Goal: Task Accomplishment & Management: Manage account settings

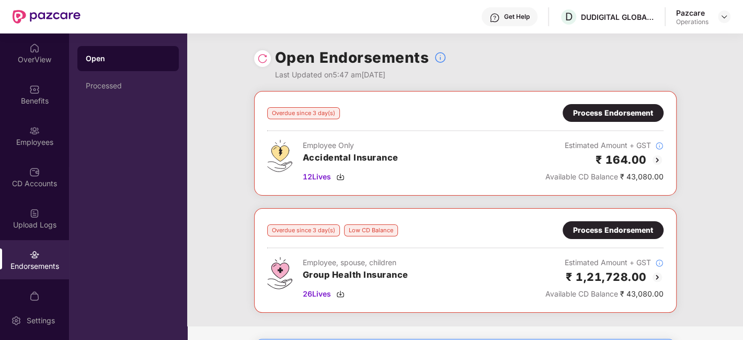
scroll to position [21, 0]
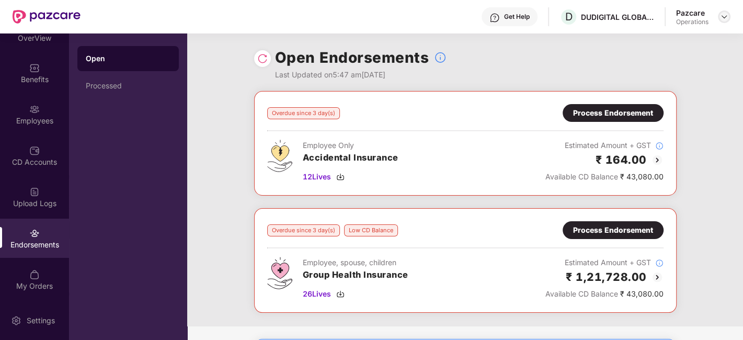
click at [724, 20] on img at bounding box center [724, 17] width 8 height 8
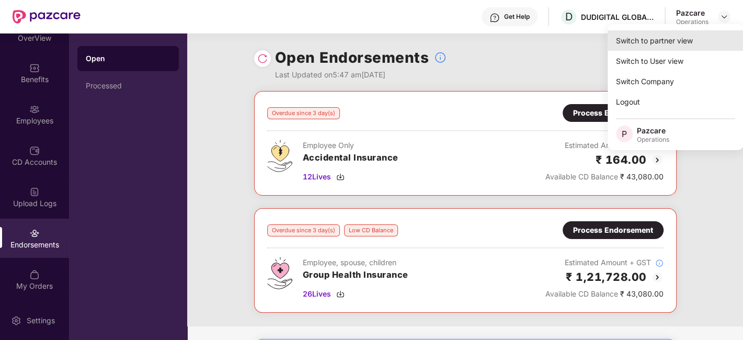
click at [667, 44] on div "Switch to partner view" at bounding box center [676, 40] width 136 height 20
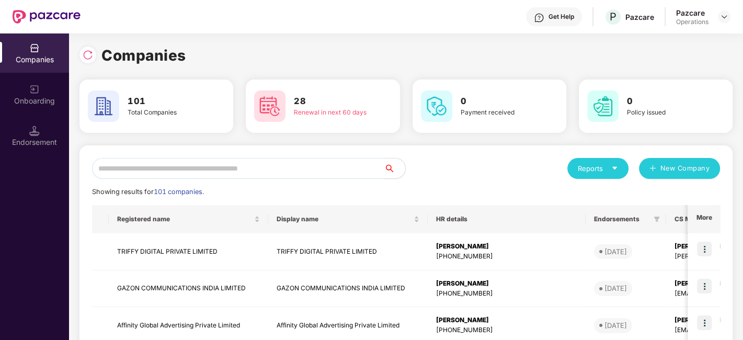
click at [272, 172] on input "text" at bounding box center [238, 168] width 292 height 21
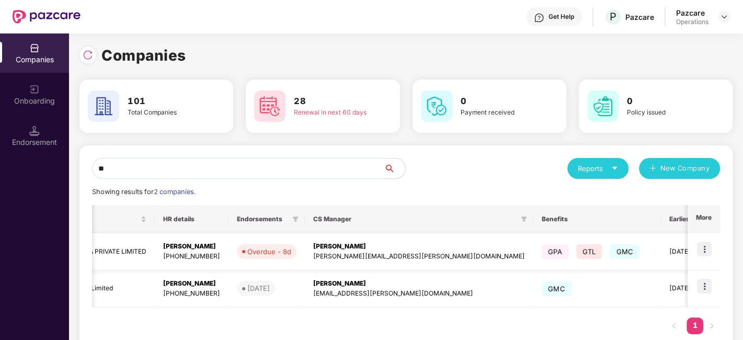
scroll to position [0, 287]
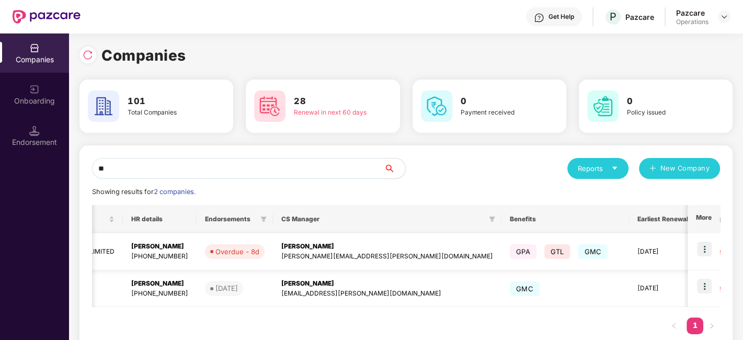
type input "**"
click at [698, 249] on img at bounding box center [704, 249] width 15 height 15
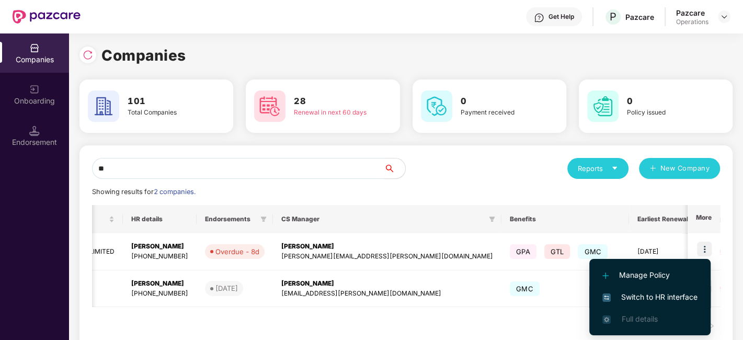
click at [651, 296] on span "Switch to HR interface" at bounding box center [649, 297] width 95 height 12
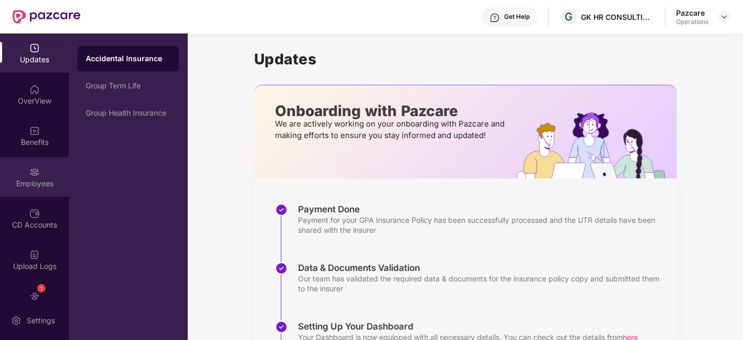
scroll to position [63, 0]
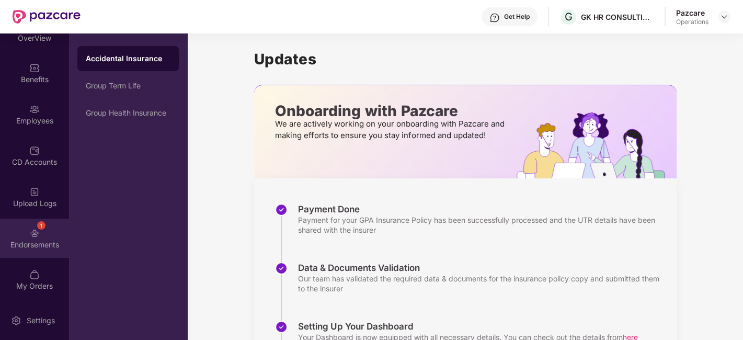
click at [22, 231] on div "1 Endorsements" at bounding box center [34, 238] width 69 height 39
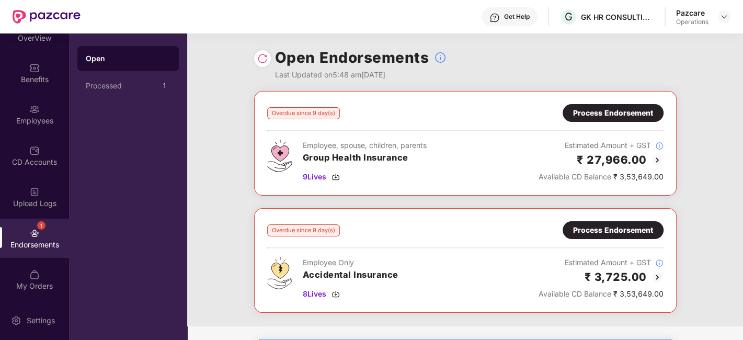
click at [600, 111] on div "Process Endorsement" at bounding box center [613, 113] width 80 height 12
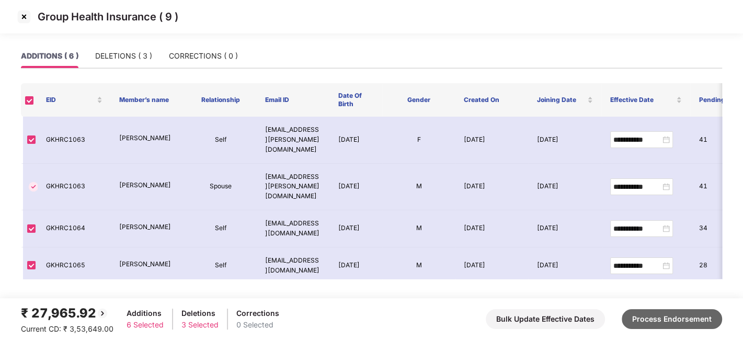
click at [650, 312] on button "Process Endorsement" at bounding box center [672, 319] width 100 height 20
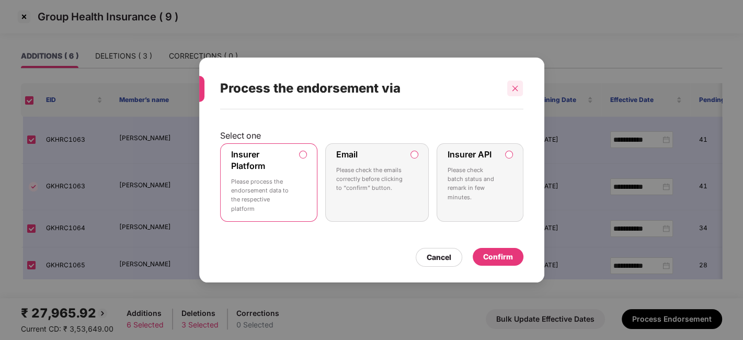
click at [514, 87] on icon "close" at bounding box center [516, 88] width 6 height 6
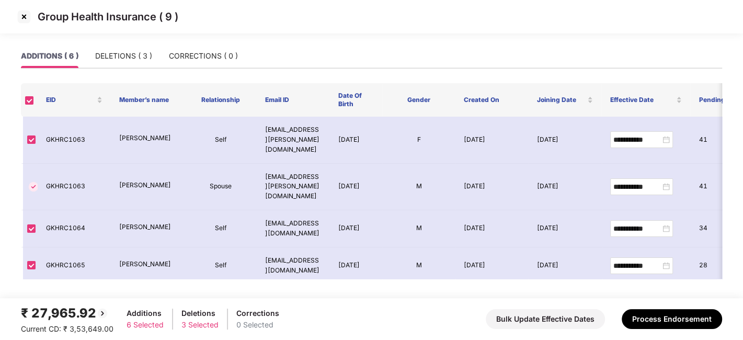
click at [22, 16] on img at bounding box center [24, 16] width 17 height 17
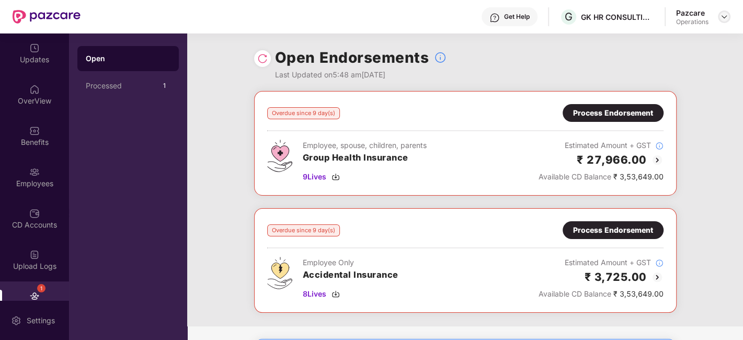
click at [722, 16] on img at bounding box center [724, 17] width 8 height 8
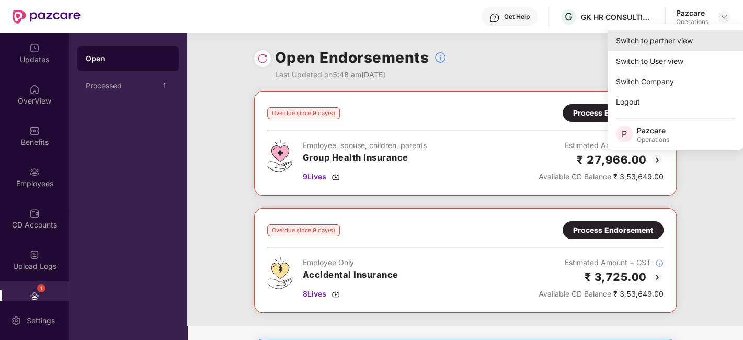
click at [665, 44] on div "Switch to partner view" at bounding box center [676, 40] width 136 height 20
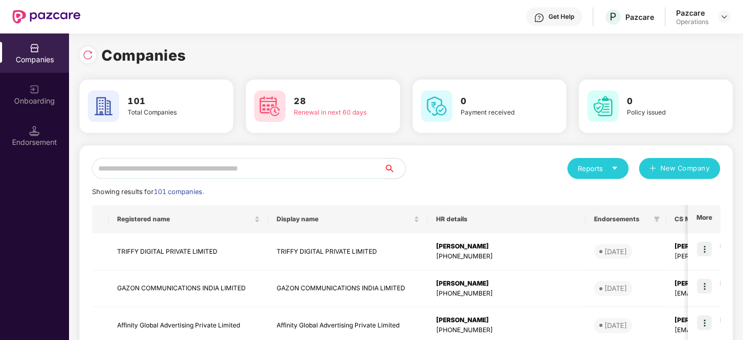
click at [328, 166] on input "text" at bounding box center [238, 168] width 292 height 21
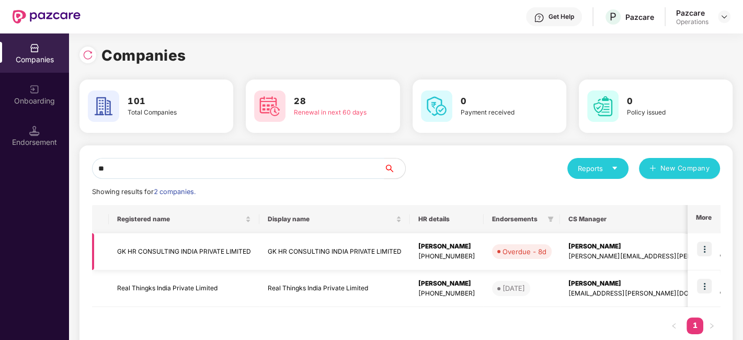
type input "**"
click at [207, 249] on td "GK HR CONSULTING INDIA PRIVATE LIMITED" at bounding box center [184, 251] width 151 height 37
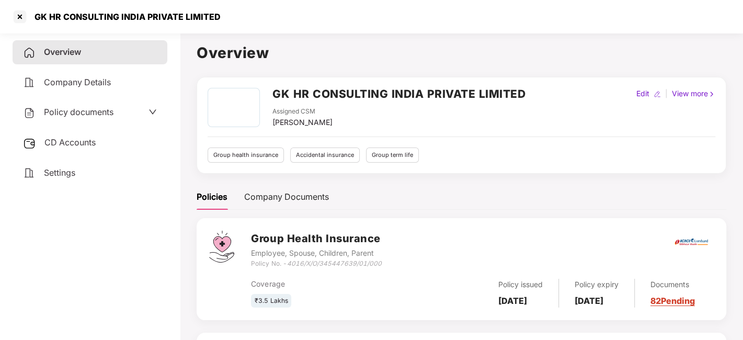
click at [70, 134] on div "CD Accounts" at bounding box center [90, 143] width 155 height 24
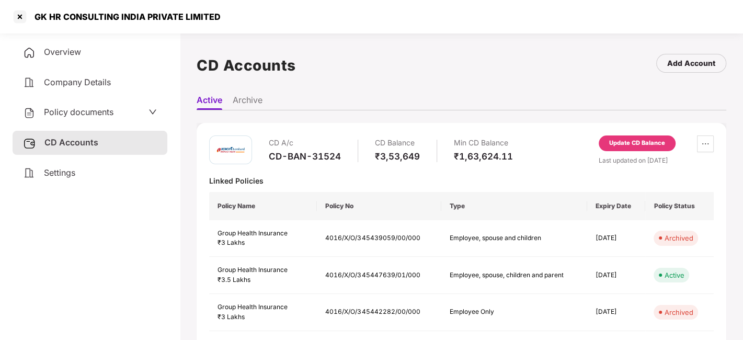
click at [641, 140] on div "Update CD Balance" at bounding box center [637, 143] width 56 height 9
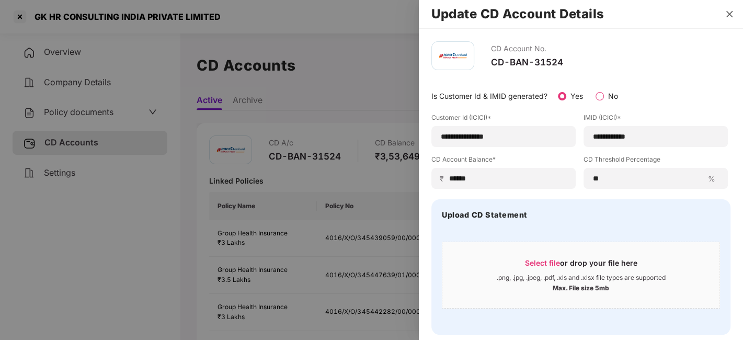
click at [729, 11] on icon "close" at bounding box center [729, 14] width 8 height 8
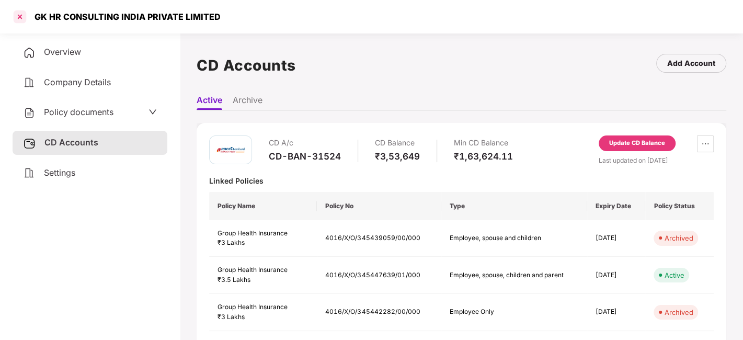
click at [17, 20] on div at bounding box center [20, 16] width 17 height 17
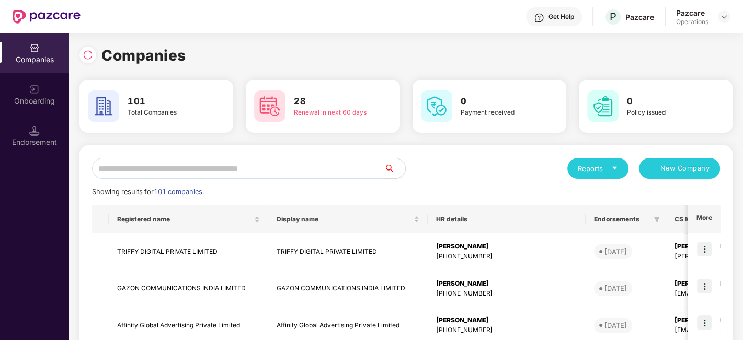
click at [289, 171] on input "text" at bounding box center [238, 168] width 292 height 21
click at [330, 173] on input "text" at bounding box center [238, 168] width 292 height 21
click at [263, 162] on input "*" at bounding box center [238, 168] width 292 height 21
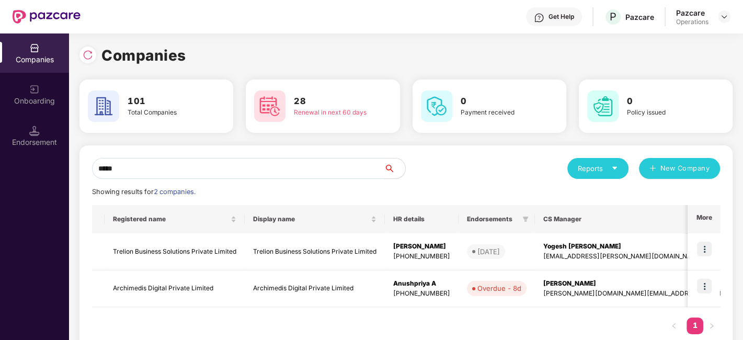
scroll to position [0, 0]
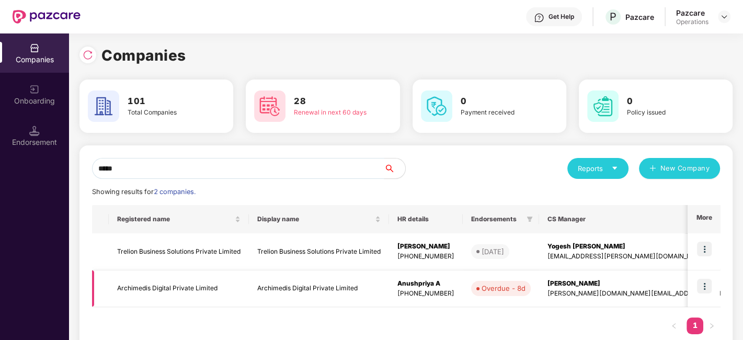
type input "*****"
click at [699, 283] on img at bounding box center [704, 286] width 15 height 15
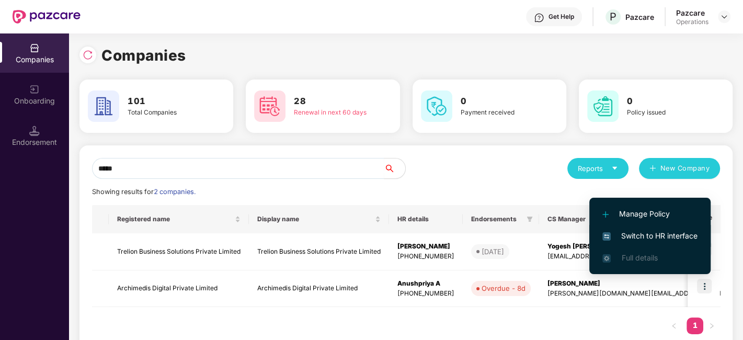
click at [633, 235] on span "Switch to HR interface" at bounding box center [649, 236] width 95 height 12
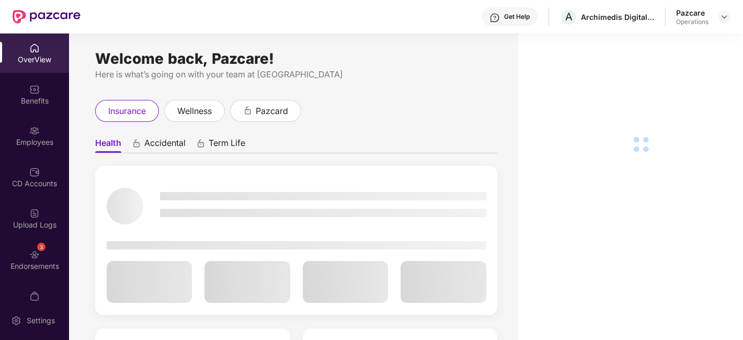
scroll to position [21, 0]
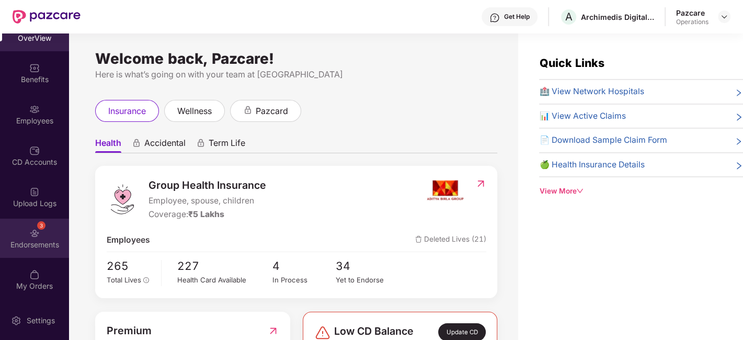
click at [24, 219] on div "3 Endorsements" at bounding box center [34, 238] width 69 height 39
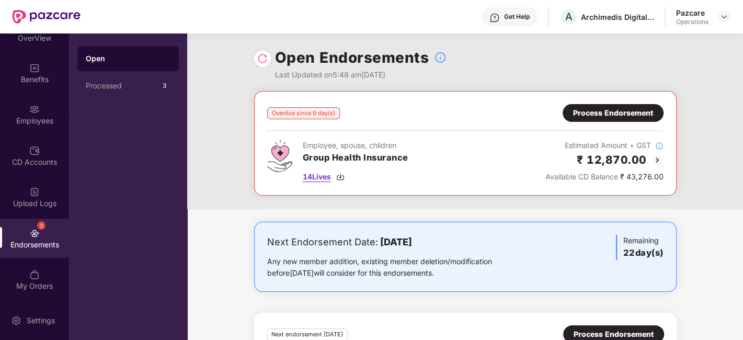
click at [317, 178] on span "14 Lives" at bounding box center [317, 177] width 28 height 12
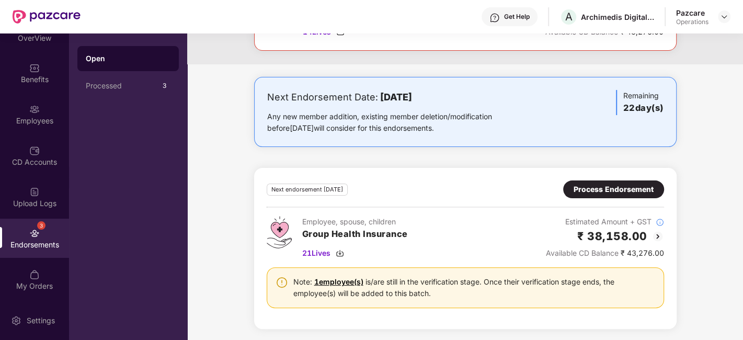
scroll to position [0, 0]
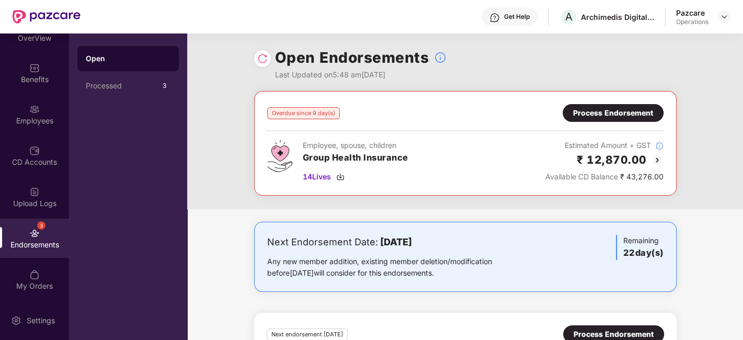
click at [613, 112] on div "Process Endorsement" at bounding box center [613, 113] width 80 height 12
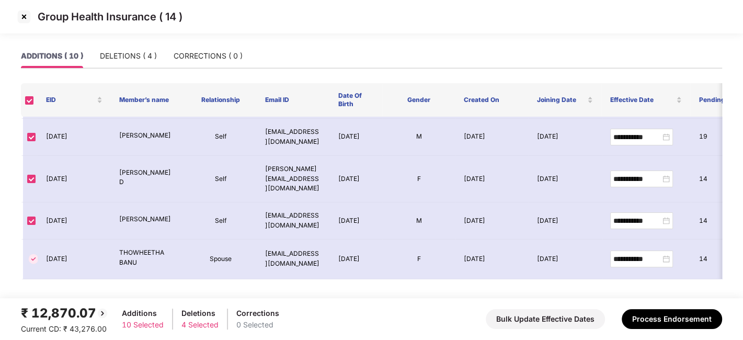
scroll to position [219, 0]
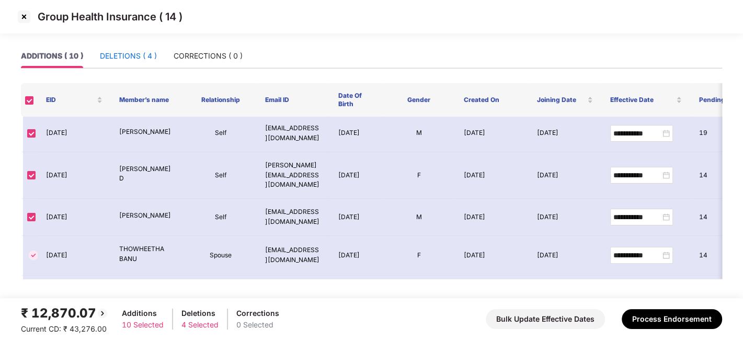
click at [146, 56] on div "DELETIONS ( 4 )" at bounding box center [128, 56] width 57 height 12
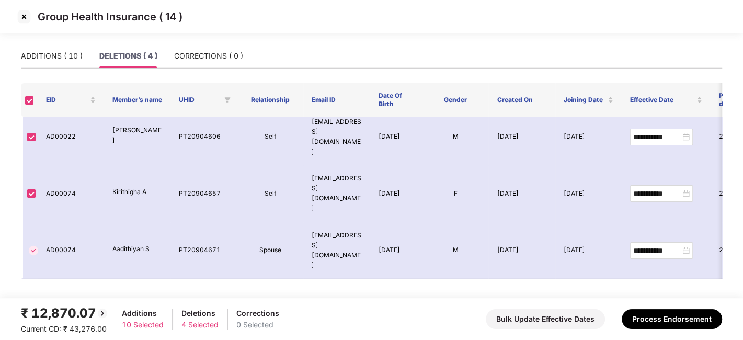
scroll to position [0, 0]
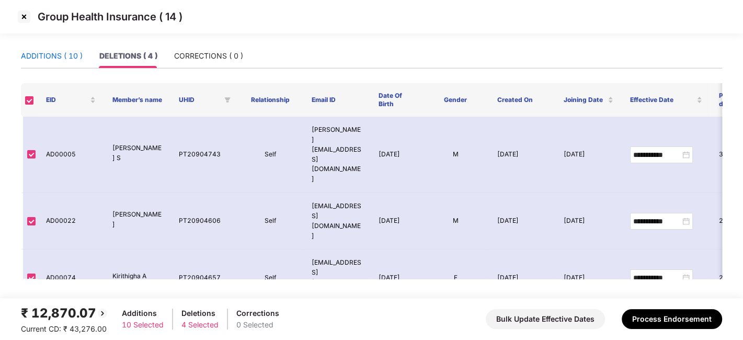
click at [52, 52] on div "ADDITIONS ( 10 )" at bounding box center [52, 56] width 62 height 12
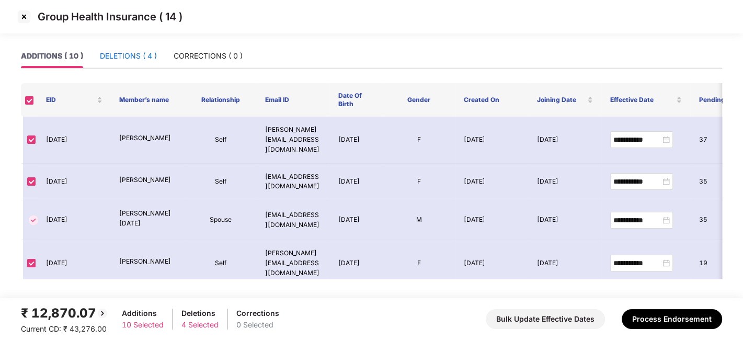
click at [122, 50] on div "DELETIONS ( 4 )" at bounding box center [128, 56] width 57 height 12
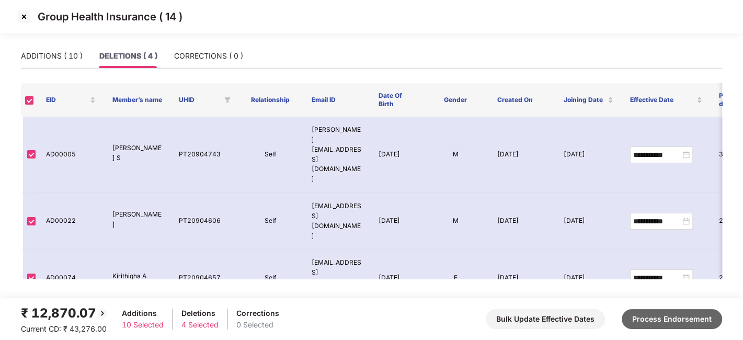
click at [677, 325] on button "Process Endorsement" at bounding box center [672, 319] width 100 height 20
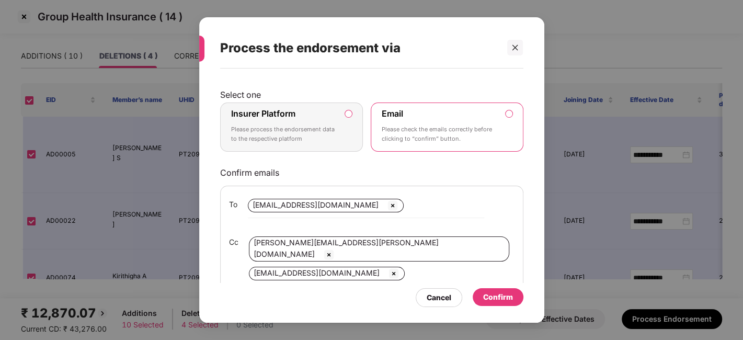
click at [332, 121] on div "Insurer Platform Please process the endorsement data to the respective platform" at bounding box center [284, 127] width 107 height 38
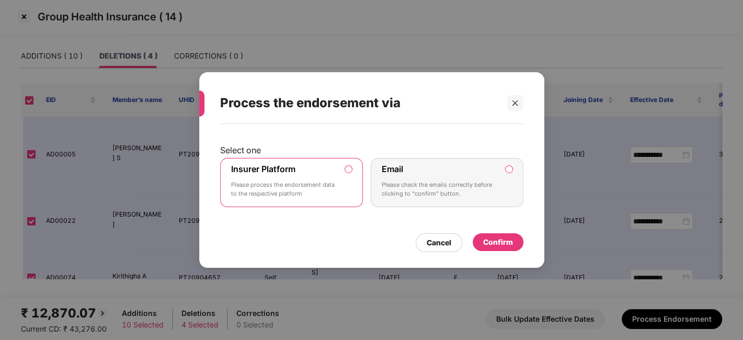
click at [496, 243] on div "Confirm" at bounding box center [498, 242] width 30 height 12
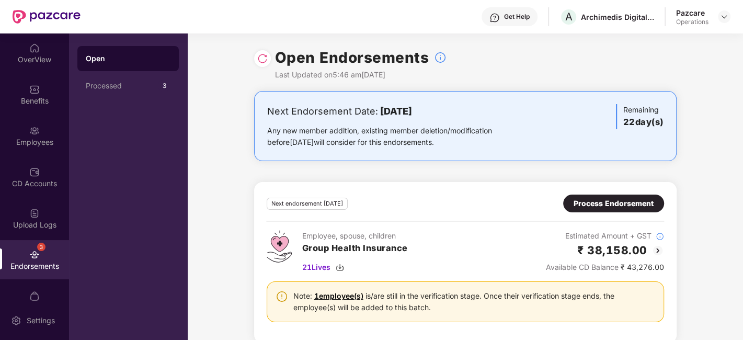
click at [720, 22] on div at bounding box center [724, 16] width 13 height 13
click at [725, 18] on img at bounding box center [724, 17] width 8 height 8
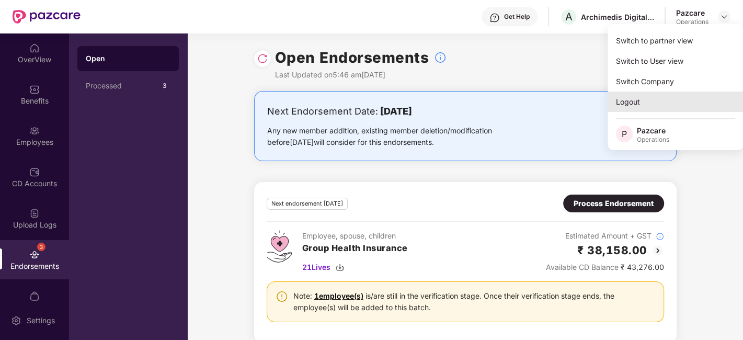
click at [642, 102] on div "Logout" at bounding box center [676, 102] width 136 height 20
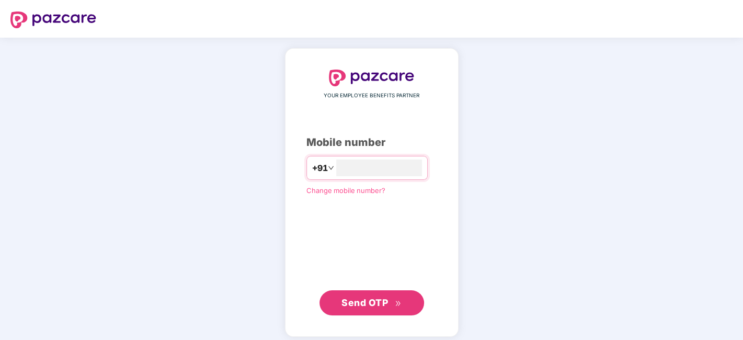
type input "**********"
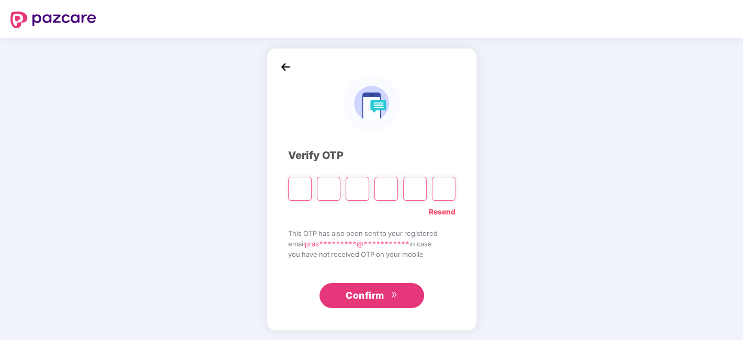
type input "*"
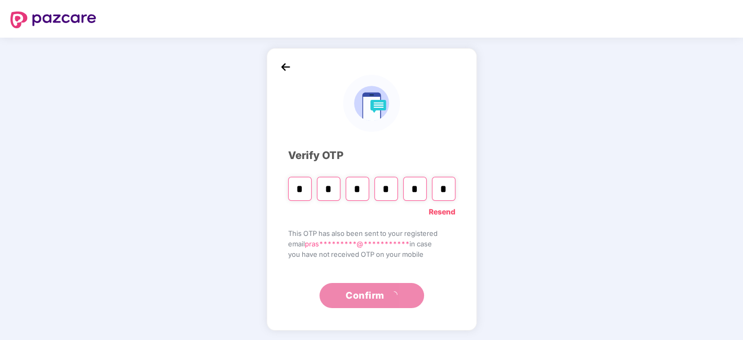
type input "*"
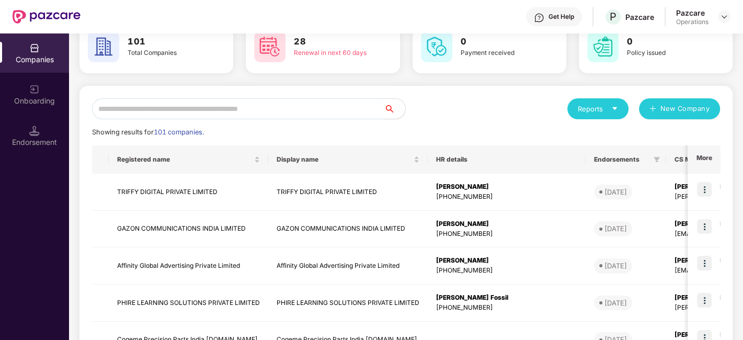
scroll to position [59, 0]
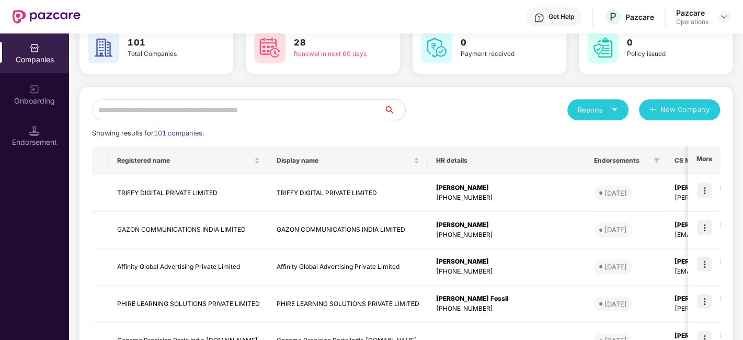
click at [208, 111] on input "text" at bounding box center [238, 109] width 292 height 21
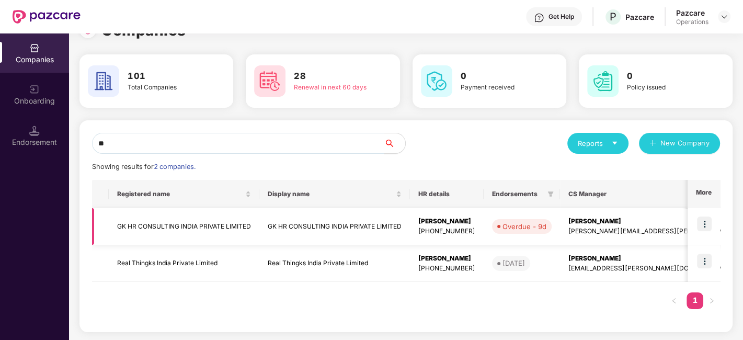
type input "**"
click at [707, 225] on img at bounding box center [704, 224] width 15 height 15
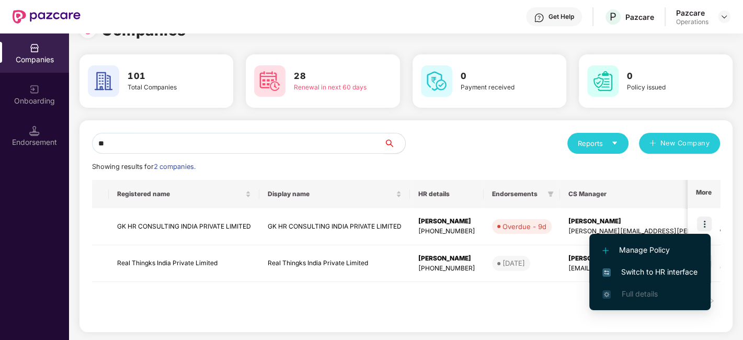
click at [628, 270] on span "Switch to HR interface" at bounding box center [649, 272] width 95 height 12
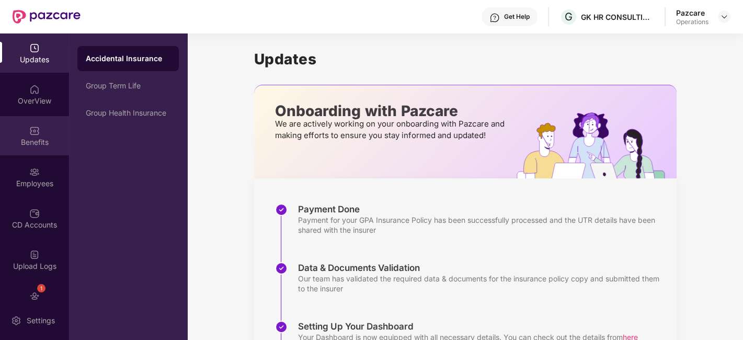
scroll to position [63, 0]
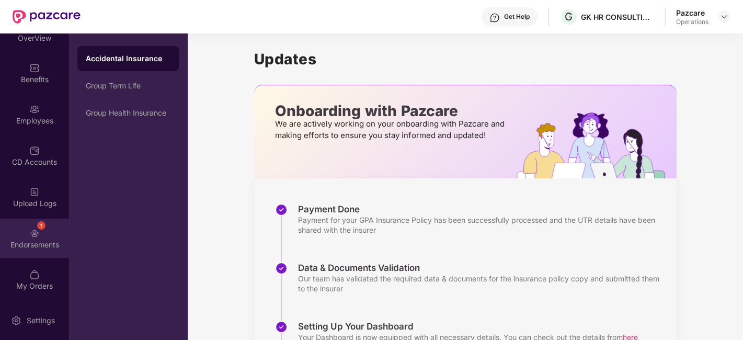
click at [20, 226] on div "1 Endorsements" at bounding box center [34, 238] width 69 height 39
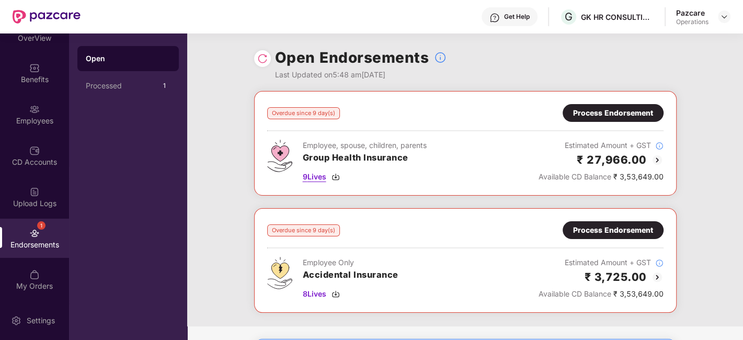
click at [317, 177] on span "9 Lives" at bounding box center [315, 177] width 24 height 12
click at [622, 108] on div "Process Endorsement" at bounding box center [613, 113] width 80 height 12
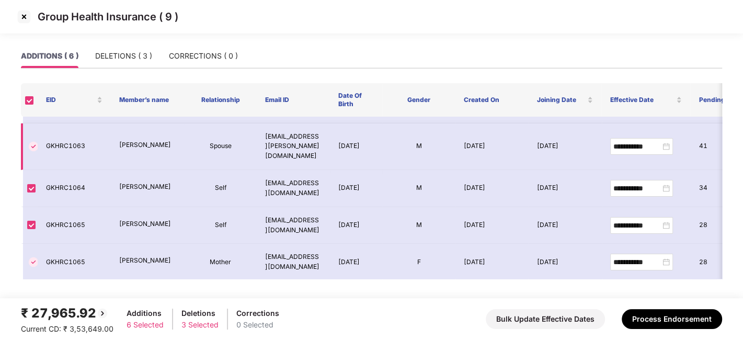
scroll to position [61, 0]
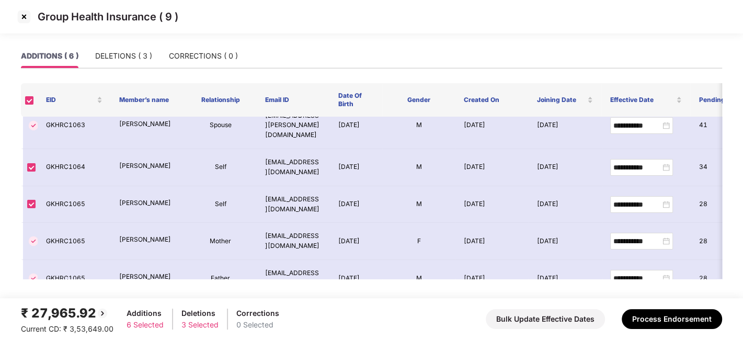
click at [25, 19] on img at bounding box center [24, 16] width 17 height 17
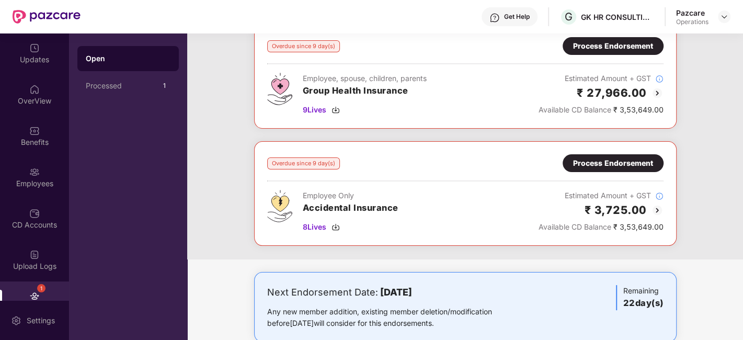
scroll to position [71, 0]
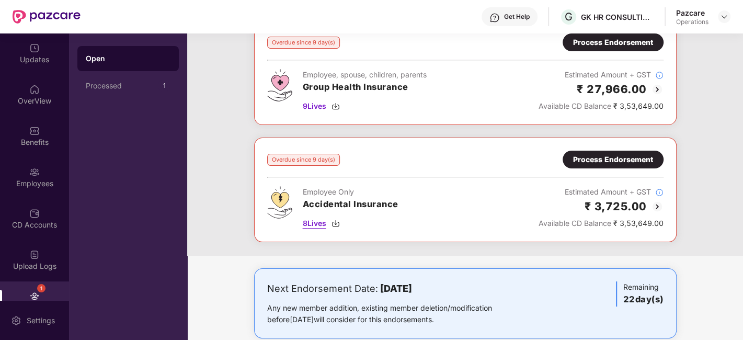
click at [313, 220] on span "8 Lives" at bounding box center [315, 224] width 24 height 12
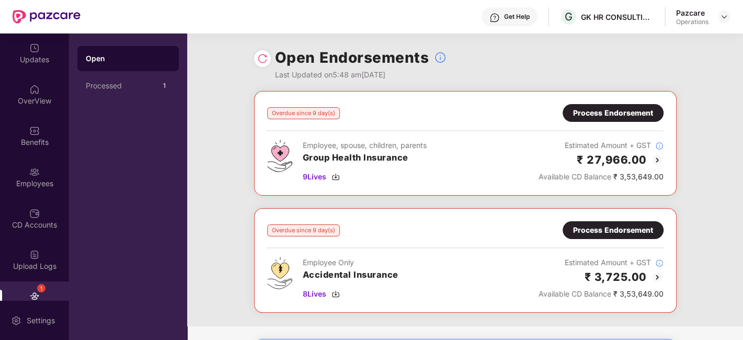
click at [623, 106] on div "Process Endorsement" at bounding box center [613, 113] width 101 height 18
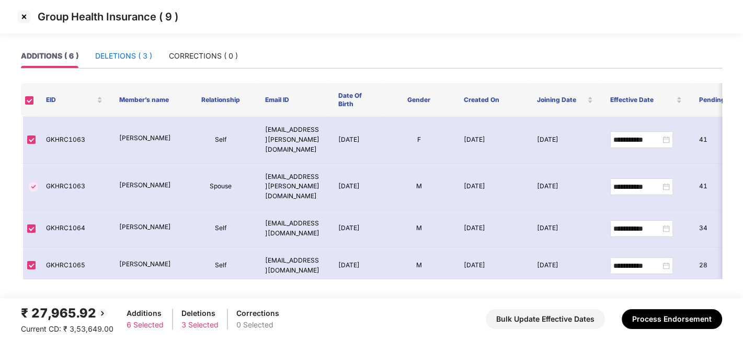
click at [120, 54] on div "DELETIONS ( 3 )" at bounding box center [123, 56] width 57 height 12
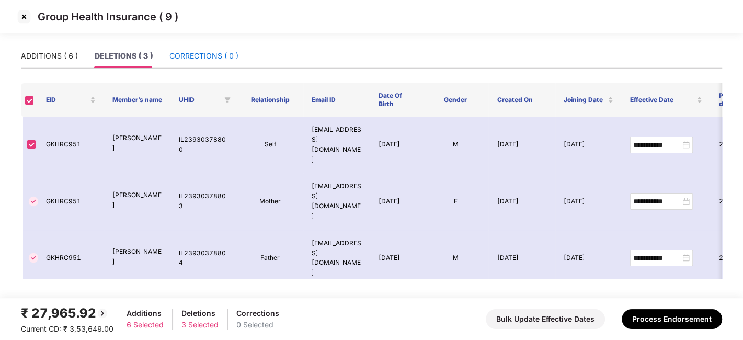
click at [185, 56] on div "CORRECTIONS ( 0 )" at bounding box center [203, 56] width 69 height 12
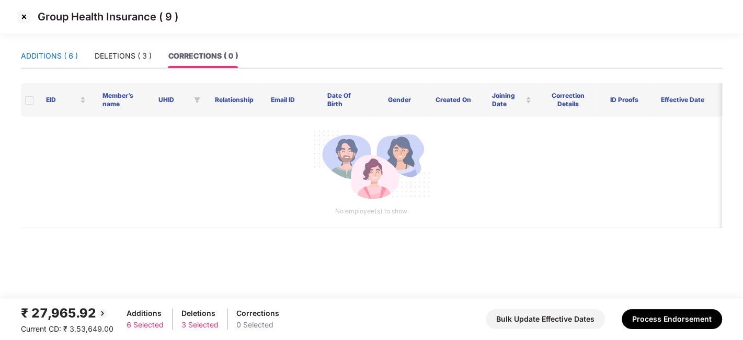
click at [65, 59] on div "ADDITIONS ( 6 )" at bounding box center [49, 56] width 57 height 12
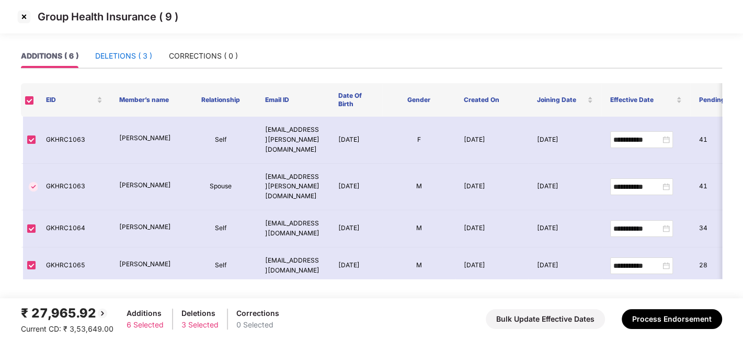
click at [115, 56] on div "DELETIONS ( 3 )" at bounding box center [123, 56] width 57 height 12
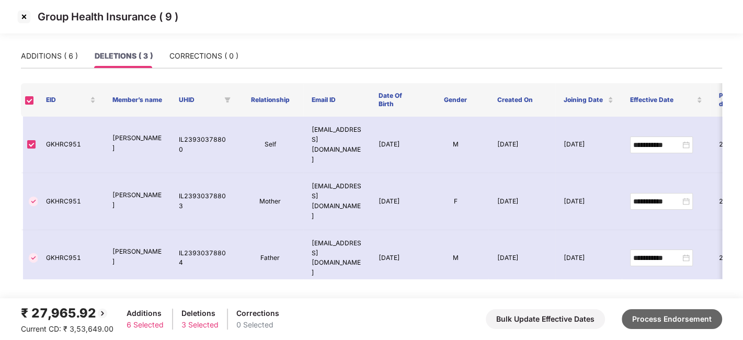
click at [643, 317] on button "Process Endorsement" at bounding box center [672, 319] width 100 height 20
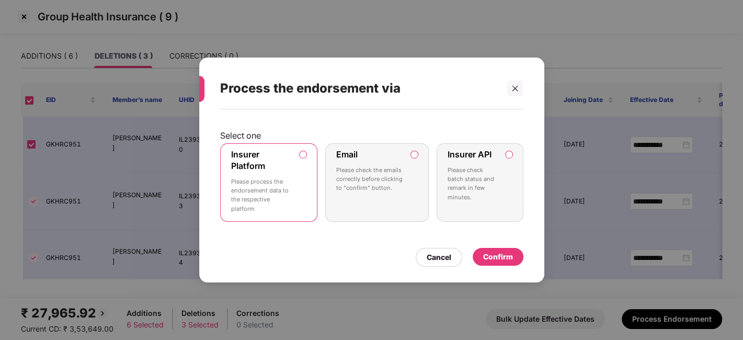
click at [490, 172] on p "Please check batch status and remark in few minutes." at bounding box center [473, 184] width 50 height 36
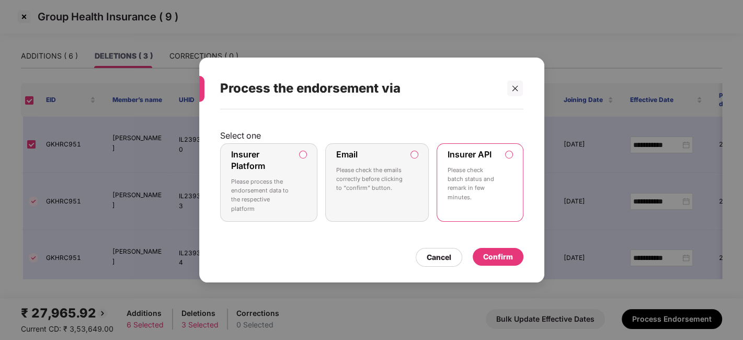
click at [502, 255] on div "Confirm" at bounding box center [498, 257] width 30 height 12
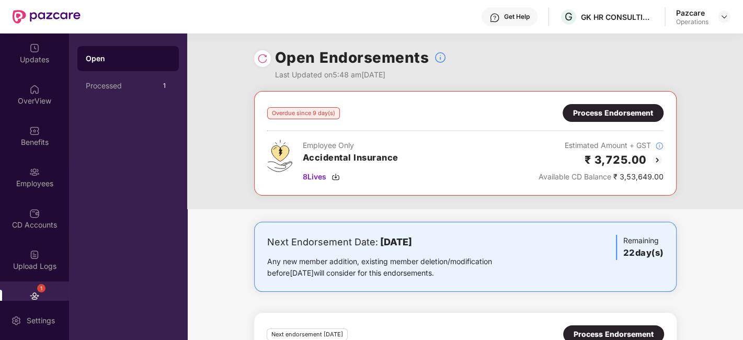
click at [590, 113] on div "Process Endorsement" at bounding box center [613, 113] width 80 height 12
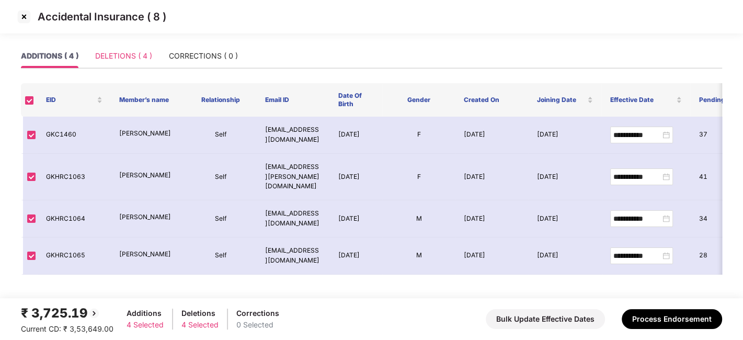
click at [108, 63] on div "DELETIONS ( 4 )" at bounding box center [123, 56] width 57 height 24
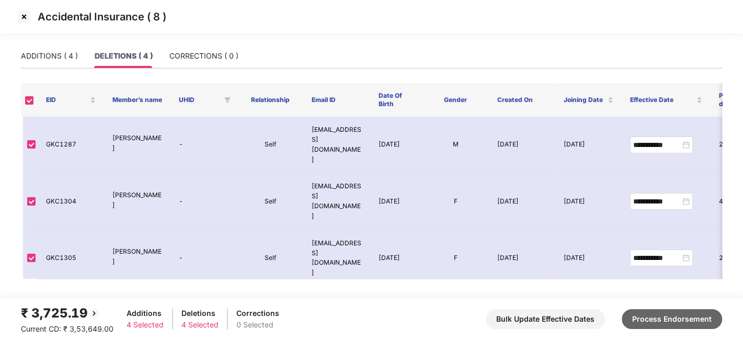
click at [663, 326] on button "Process Endorsement" at bounding box center [672, 319] width 100 height 20
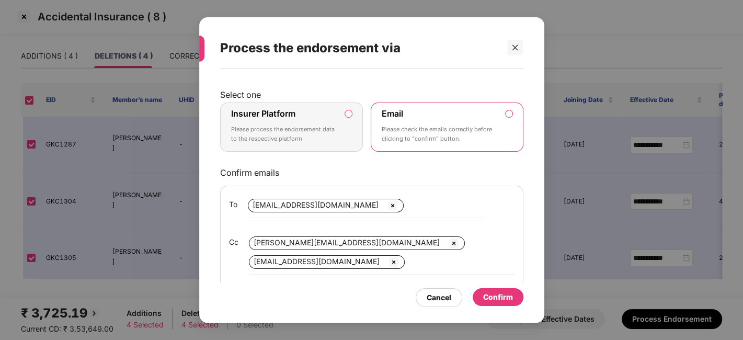
click at [290, 125] on p "Please process the endorsement data to the respective platform" at bounding box center [284, 134] width 107 height 18
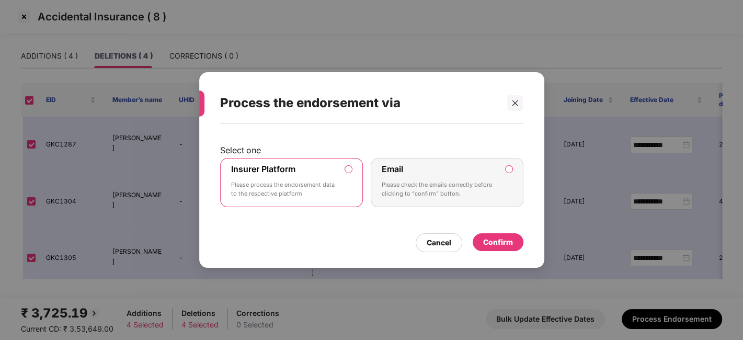
click at [496, 240] on div "Confirm" at bounding box center [498, 242] width 30 height 12
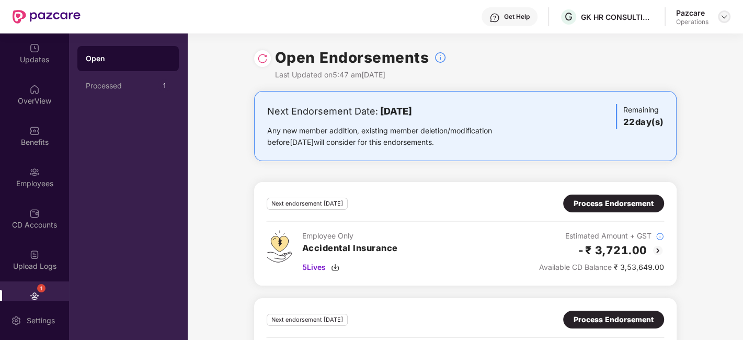
click at [722, 19] on img at bounding box center [724, 17] width 8 height 8
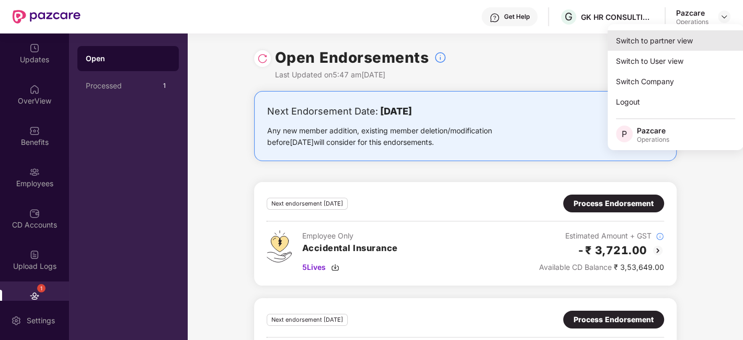
click at [650, 38] on div "Switch to partner view" at bounding box center [676, 40] width 136 height 20
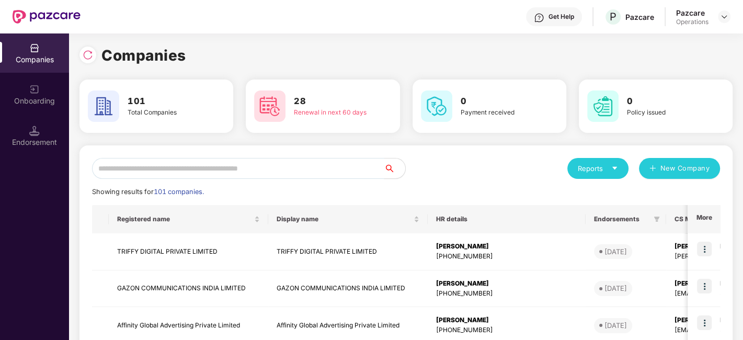
click at [296, 175] on input "text" at bounding box center [238, 168] width 292 height 21
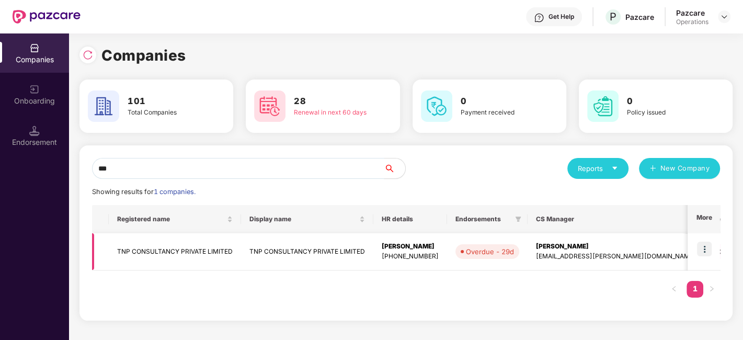
type input "***"
click at [701, 247] on img at bounding box center [704, 249] width 15 height 15
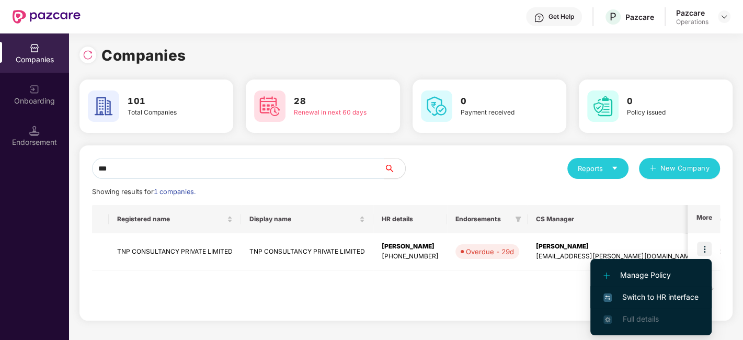
click at [645, 298] on span "Switch to HR interface" at bounding box center [651, 297] width 95 height 12
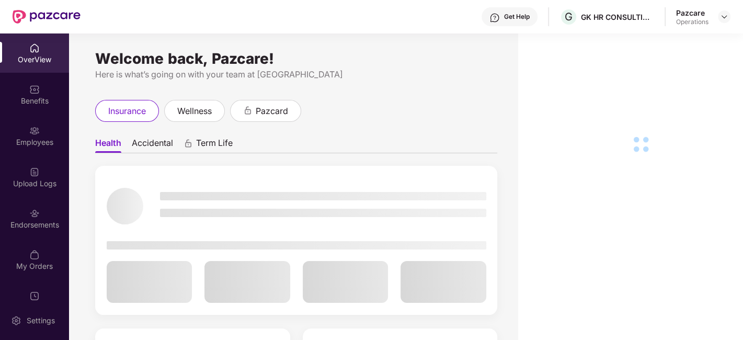
scroll to position [21, 0]
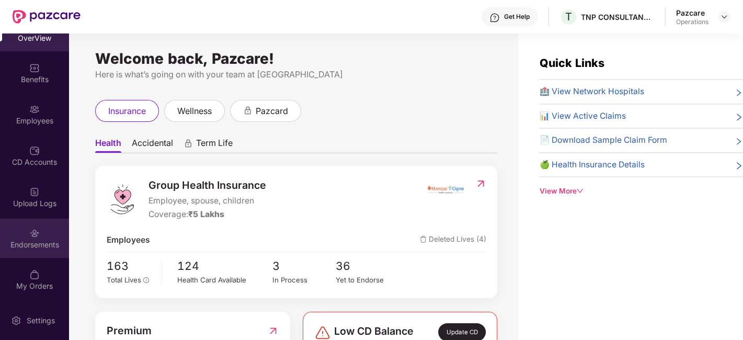
click at [17, 234] on div "Endorsements" at bounding box center [34, 238] width 69 height 39
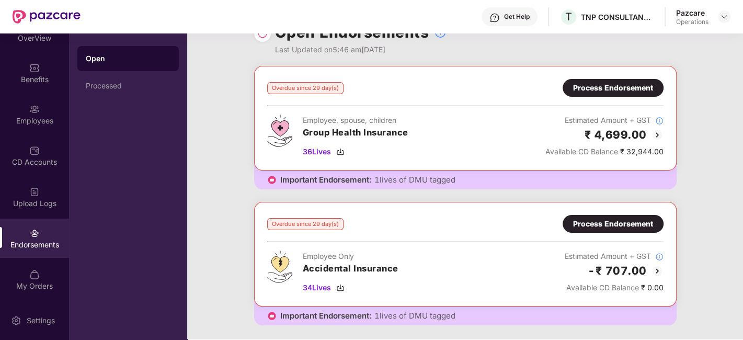
scroll to position [0, 0]
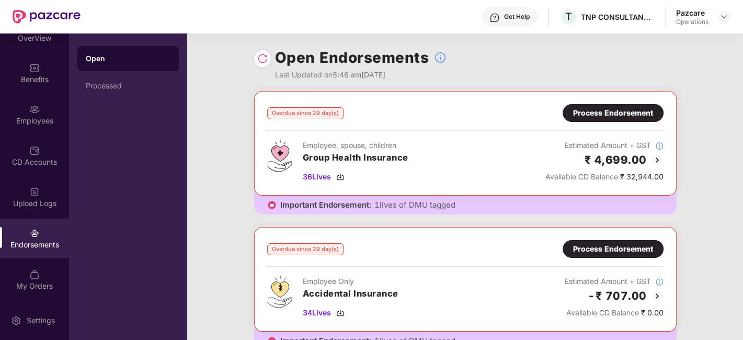
click at [591, 115] on div "Process Endorsement" at bounding box center [613, 113] width 80 height 12
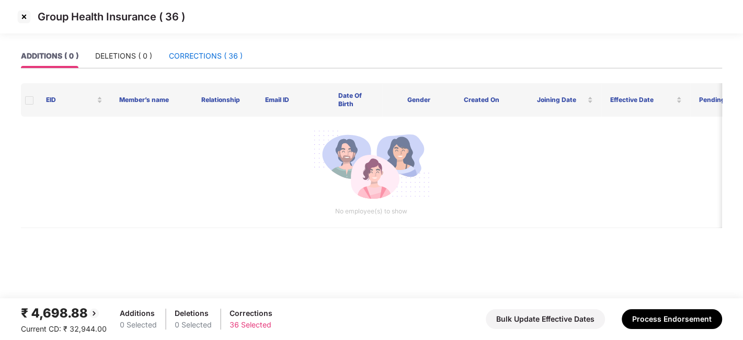
click at [192, 58] on div "CORRECTIONS ( 36 )" at bounding box center [206, 56] width 74 height 12
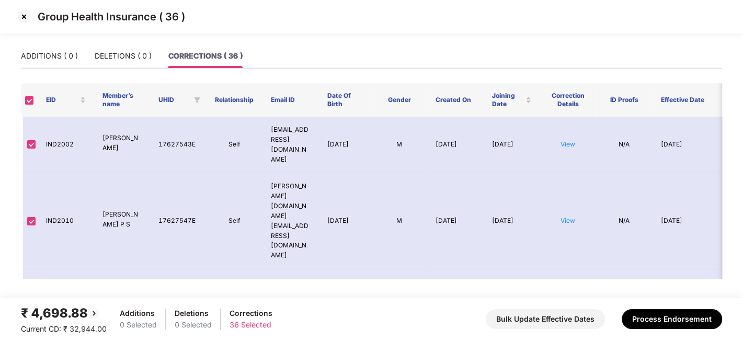
click at [22, 18] on img at bounding box center [24, 16] width 17 height 17
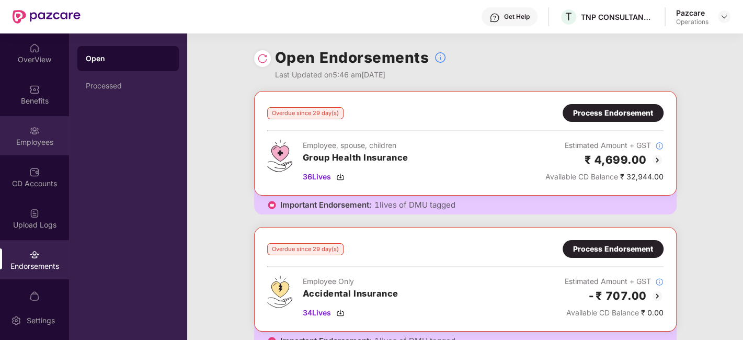
click at [25, 126] on div "Employees" at bounding box center [34, 135] width 69 height 39
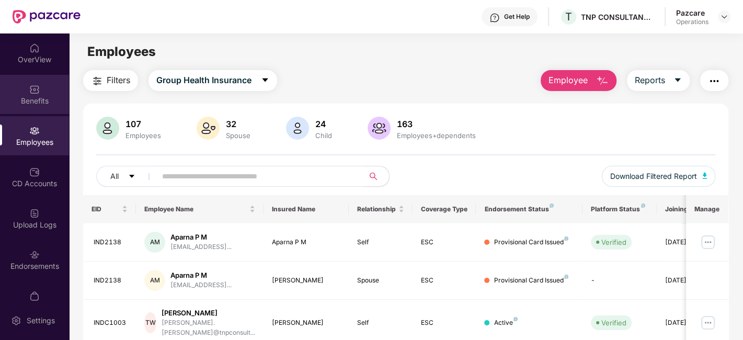
click at [16, 81] on div "Benefits" at bounding box center [34, 94] width 69 height 39
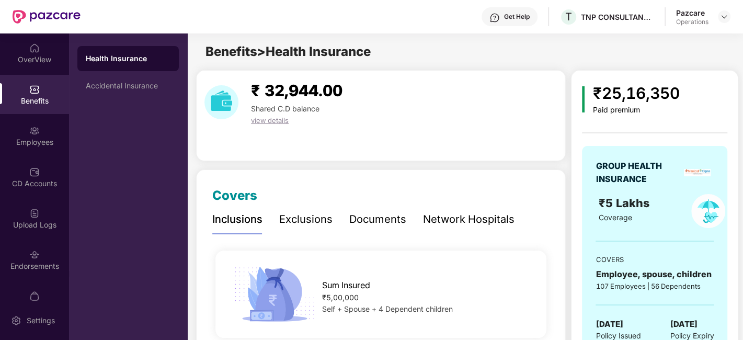
click at [24, 85] on div "Benefits" at bounding box center [34, 94] width 69 height 39
click at [22, 131] on div "Employees" at bounding box center [34, 135] width 69 height 39
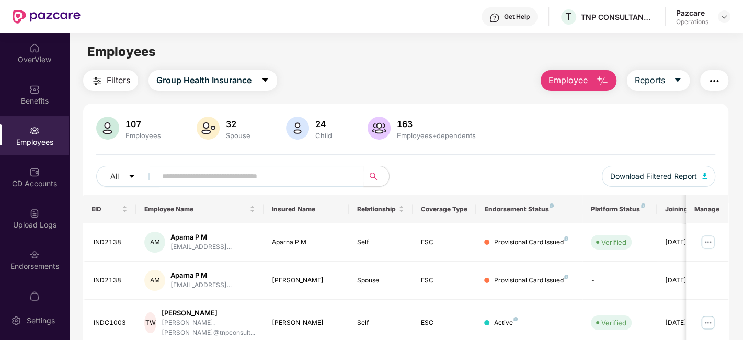
scroll to position [63, 0]
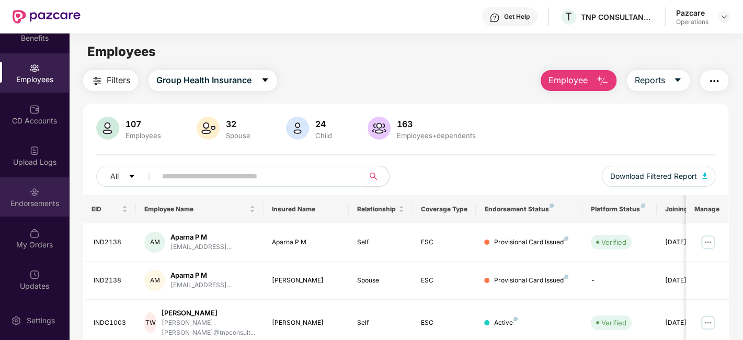
click at [21, 180] on div "Endorsements" at bounding box center [34, 196] width 69 height 39
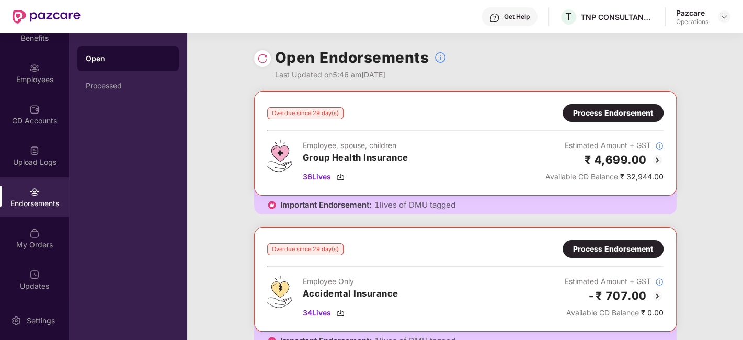
scroll to position [126, 0]
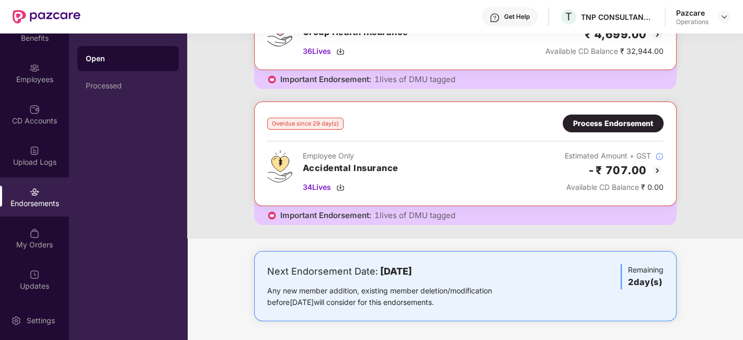
click at [607, 128] on div "Process Endorsement" at bounding box center [613, 124] width 101 height 18
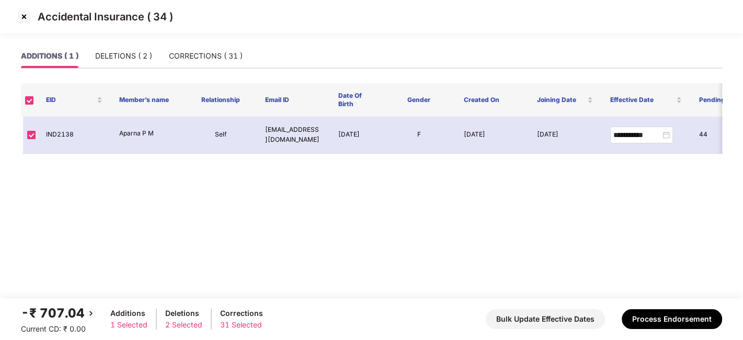
click at [22, 17] on img at bounding box center [24, 16] width 17 height 17
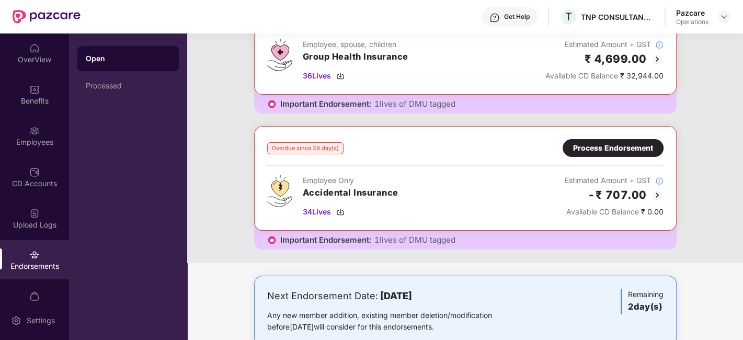
scroll to position [0, 0]
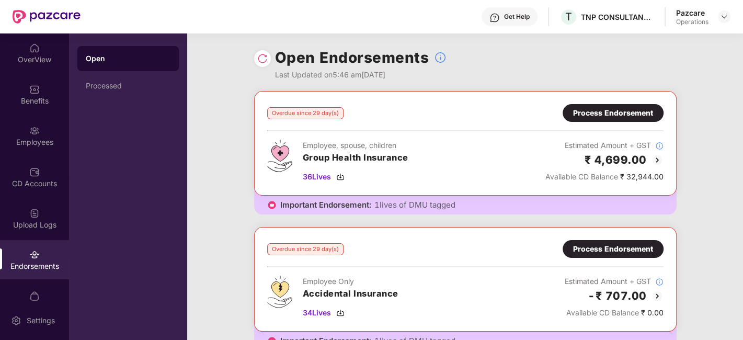
click at [608, 112] on div "Process Endorsement" at bounding box center [613, 113] width 80 height 12
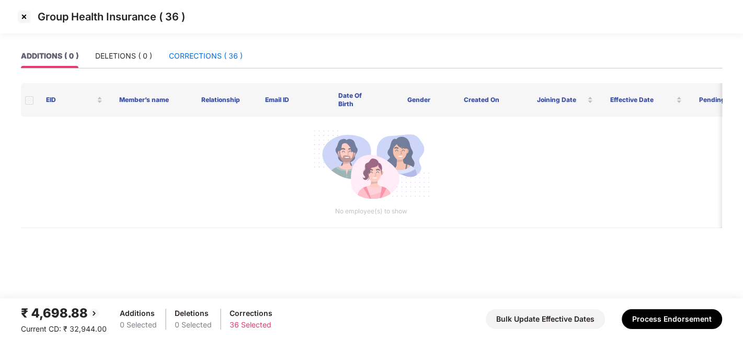
click at [203, 54] on div "CORRECTIONS ( 36 )" at bounding box center [206, 56] width 74 height 12
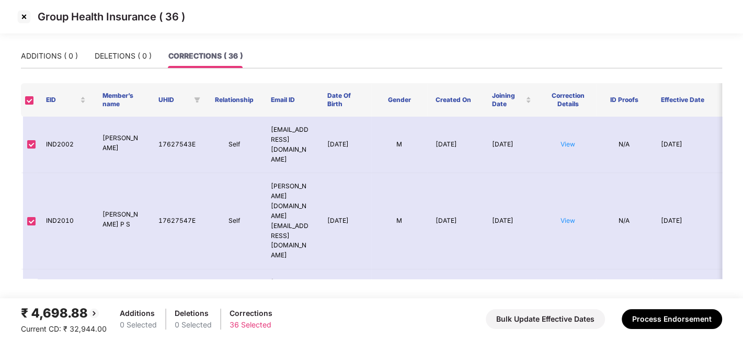
click at [21, 17] on img at bounding box center [24, 16] width 17 height 17
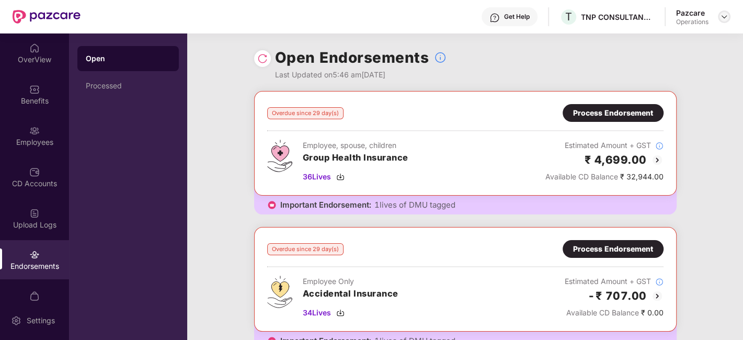
click at [720, 15] on img at bounding box center [724, 17] width 8 height 8
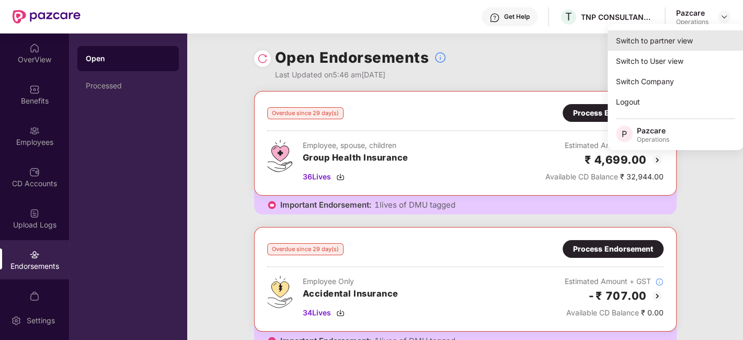
click at [648, 47] on div "Switch to partner view" at bounding box center [676, 40] width 136 height 20
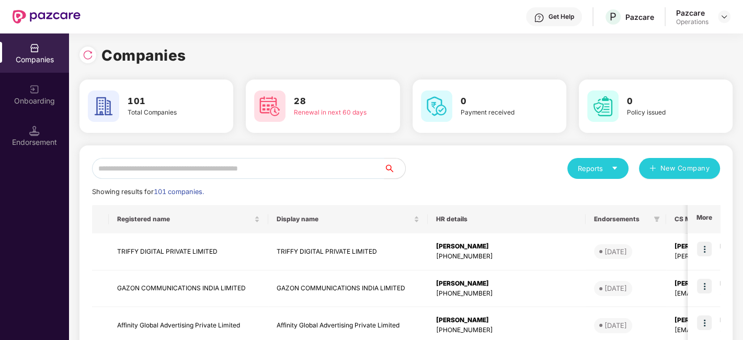
click at [280, 170] on input "text" at bounding box center [238, 168] width 292 height 21
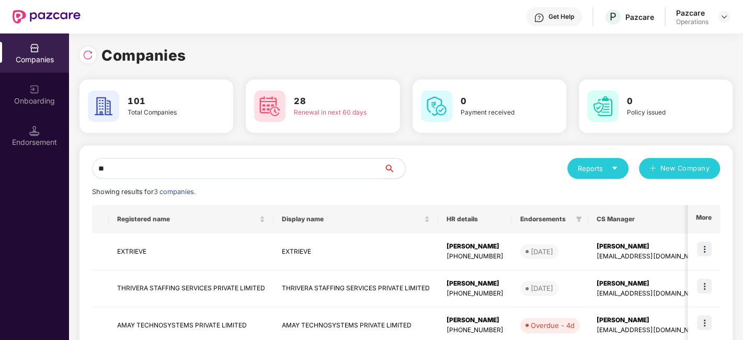
type input "*"
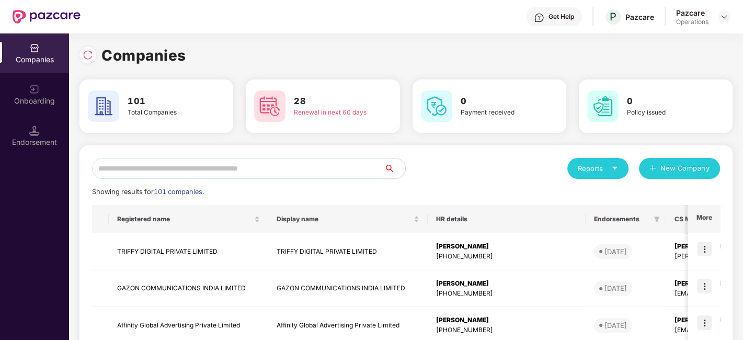
click at [272, 173] on input "text" at bounding box center [238, 168] width 292 height 21
click at [281, 163] on input "text" at bounding box center [238, 168] width 292 height 21
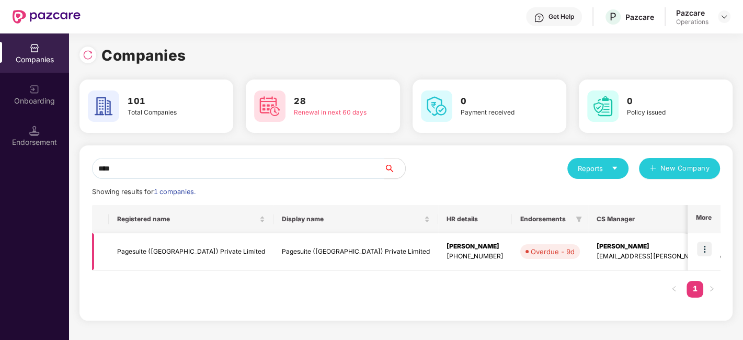
type input "****"
click at [707, 246] on img at bounding box center [704, 249] width 15 height 15
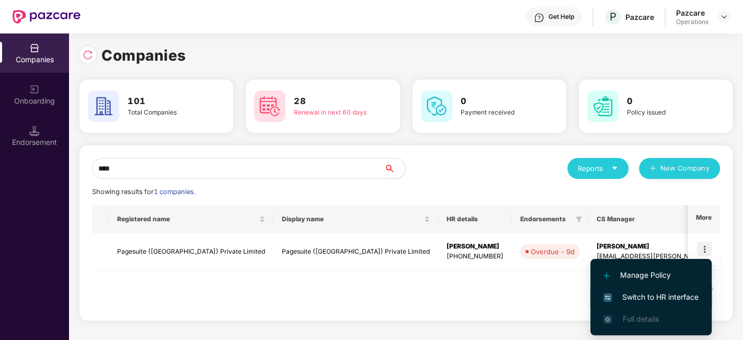
click at [632, 290] on li "Switch to HR interface" at bounding box center [650, 297] width 121 height 22
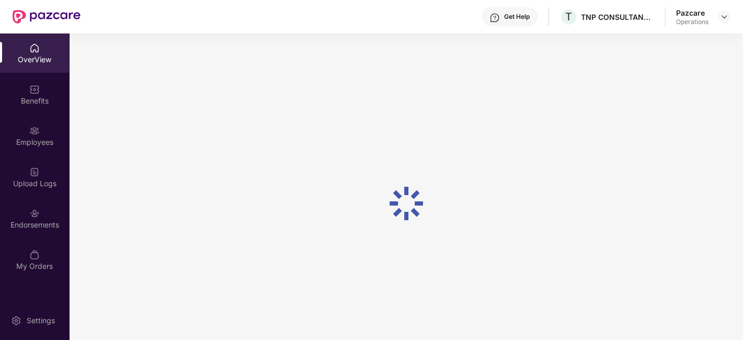
scroll to position [33, 0]
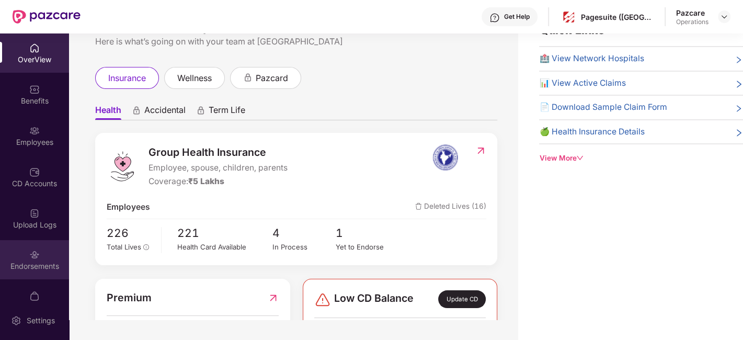
click at [18, 264] on div "Endorsements" at bounding box center [34, 266] width 69 height 10
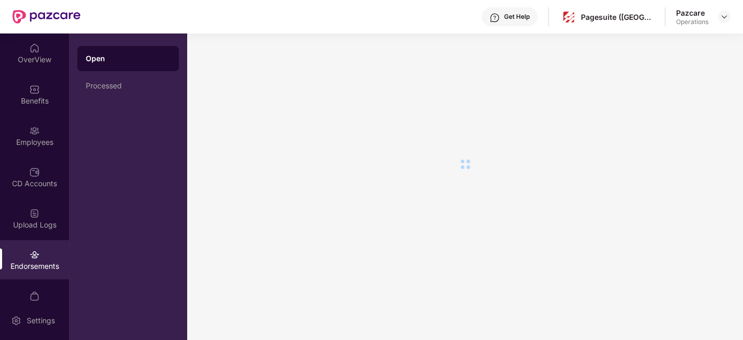
scroll to position [0, 0]
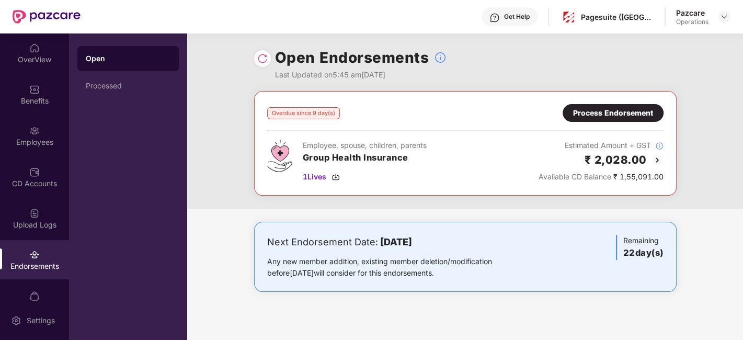
click at [618, 113] on div "Process Endorsement" at bounding box center [613, 113] width 80 height 12
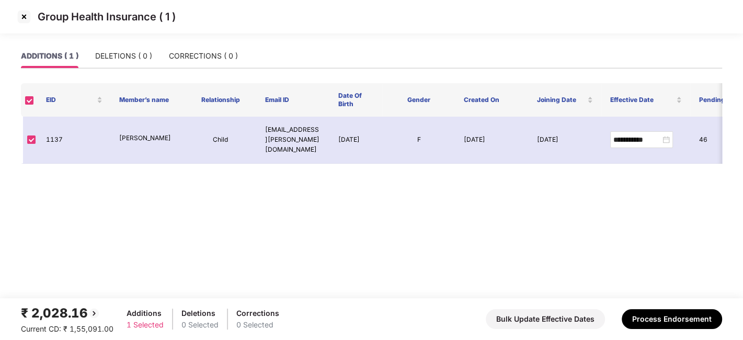
click at [24, 18] on img at bounding box center [24, 16] width 17 height 17
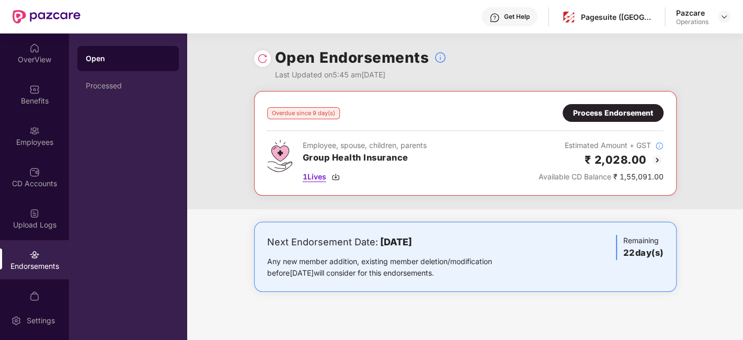
click at [320, 177] on span "1 Lives" at bounding box center [315, 177] width 24 height 12
click at [591, 117] on div "Process Endorsement" at bounding box center [613, 113] width 80 height 12
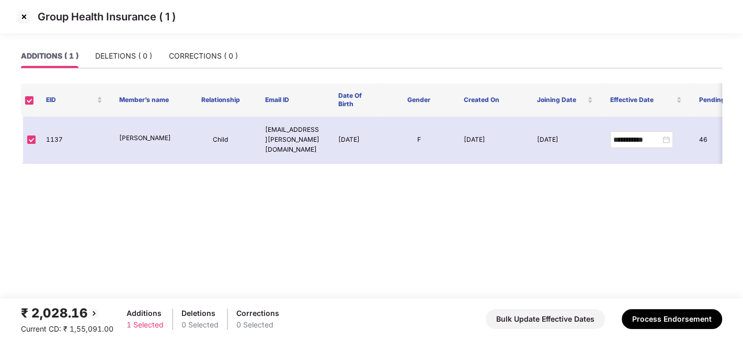
click at [25, 18] on img at bounding box center [24, 16] width 17 height 17
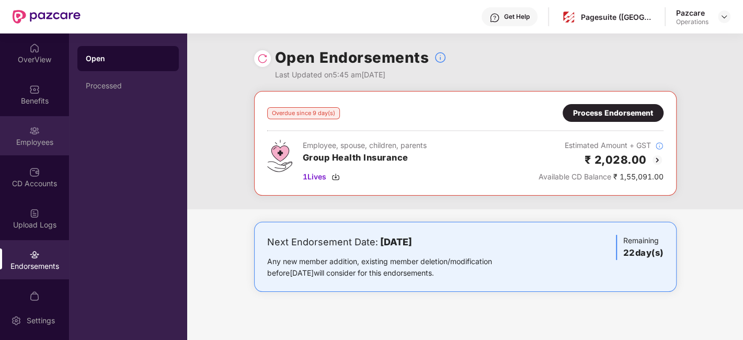
click at [29, 131] on img at bounding box center [34, 131] width 10 height 10
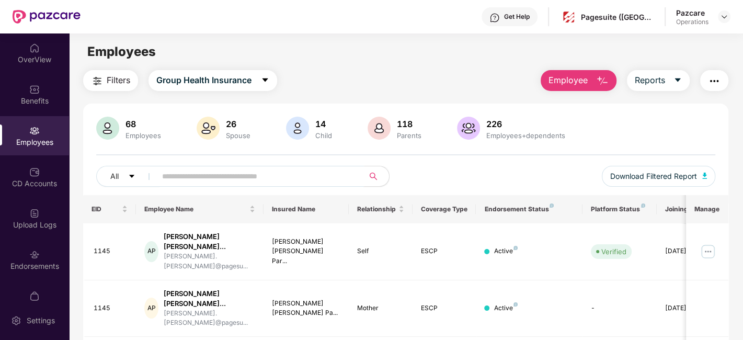
click at [191, 181] on input "text" at bounding box center [256, 176] width 188 height 16
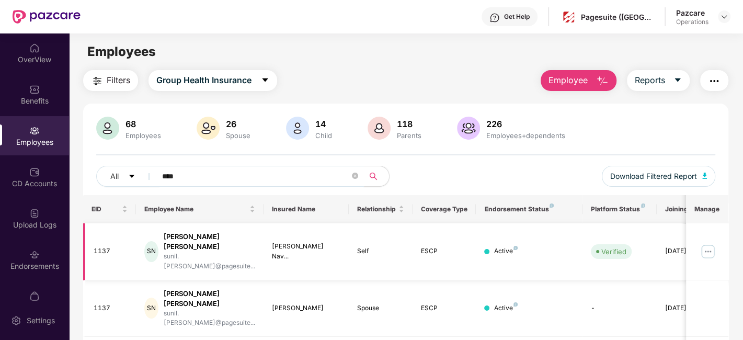
type input "****"
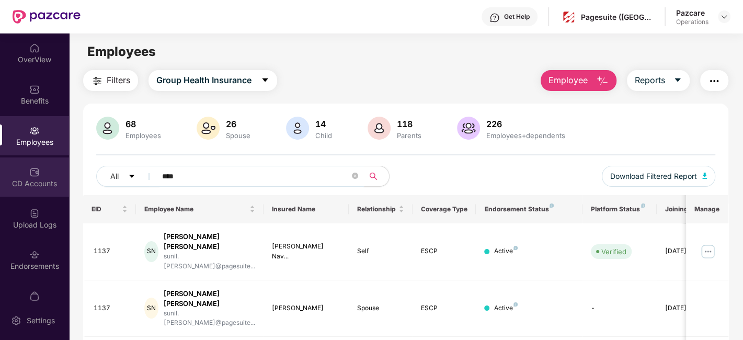
scroll to position [21, 0]
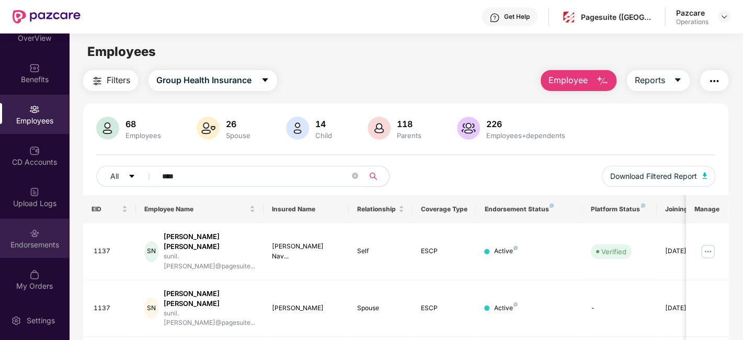
click at [22, 222] on div "Endorsements" at bounding box center [34, 238] width 69 height 39
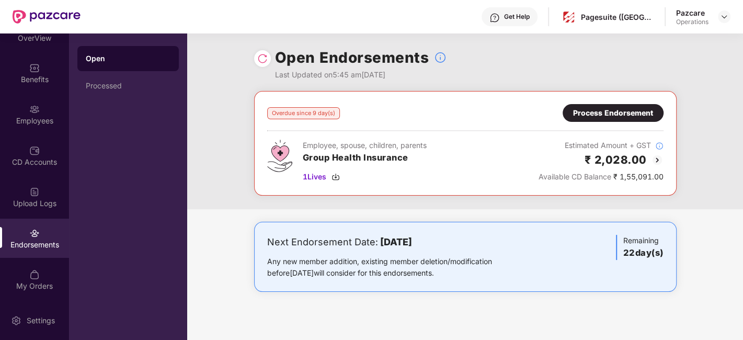
click at [609, 106] on div "Process Endorsement" at bounding box center [613, 113] width 101 height 18
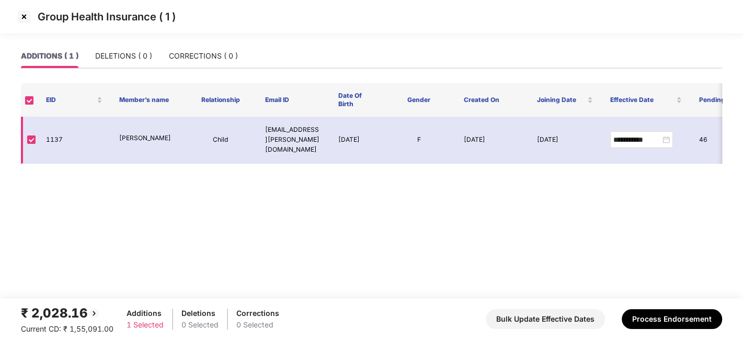
scroll to position [0, 188]
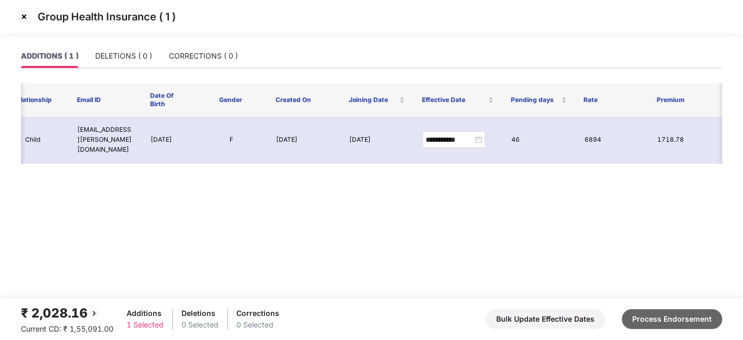
click at [656, 319] on button "Process Endorsement" at bounding box center [672, 319] width 100 height 20
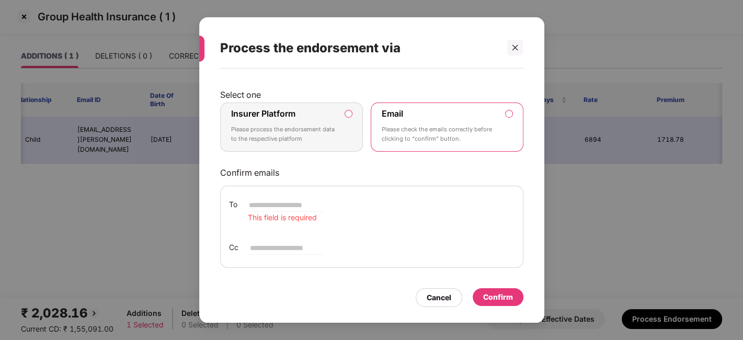
click at [314, 119] on div "Insurer Platform Please process the endorsement data to the respective platform" at bounding box center [284, 127] width 107 height 38
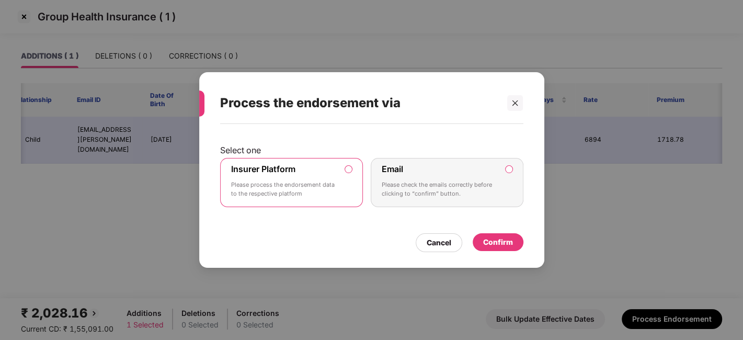
click at [507, 243] on div "Confirm" at bounding box center [498, 242] width 30 height 12
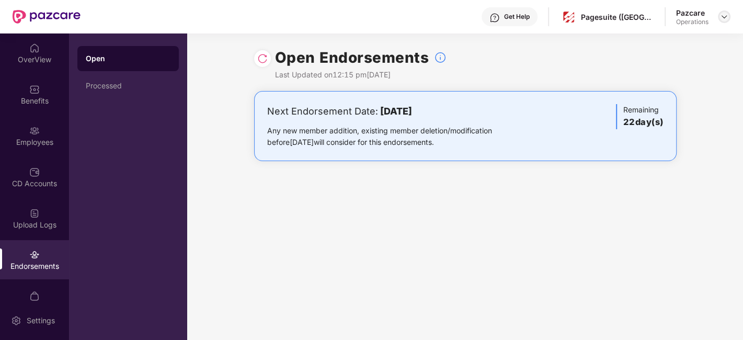
click at [725, 19] on img at bounding box center [724, 17] width 8 height 8
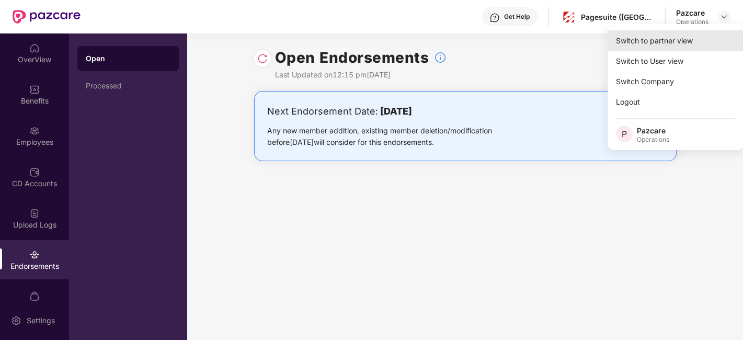
click at [665, 49] on div "Switch to partner view" at bounding box center [676, 40] width 136 height 20
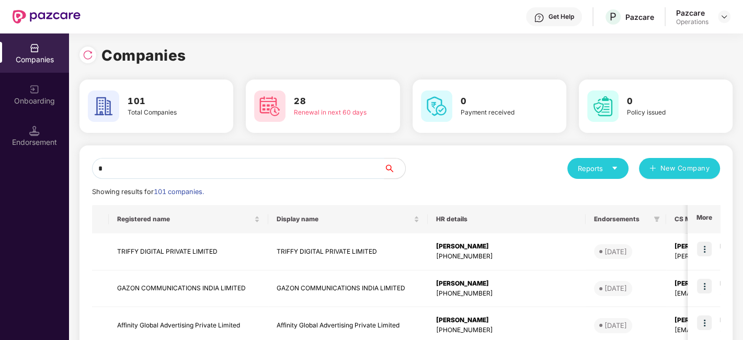
click at [247, 171] on input "*" at bounding box center [238, 168] width 292 height 21
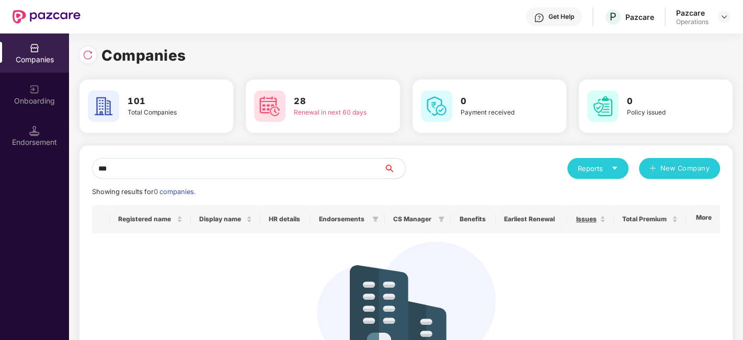
type input "***"
